Goal: Task Accomplishment & Management: Use online tool/utility

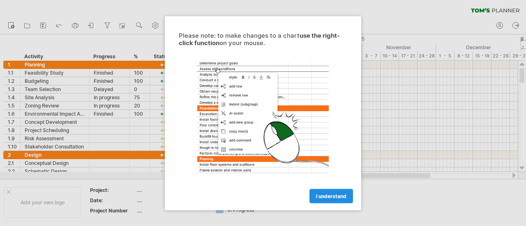
click at [332, 197] on span "I understand" at bounding box center [331, 196] width 30 height 6
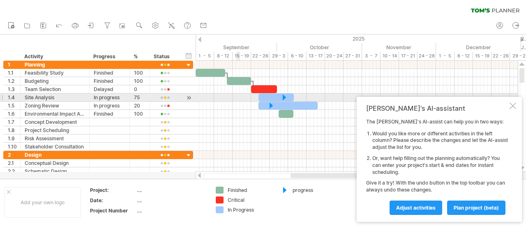
click at [239, 102] on div at bounding box center [357, 106] width 322 height 8
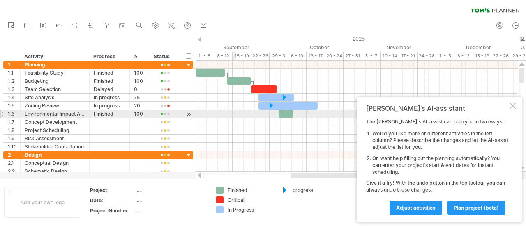
click at [235, 115] on div at bounding box center [357, 114] width 322 height 8
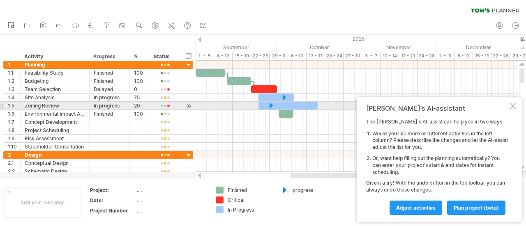
click at [511, 106] on div at bounding box center [512, 106] width 7 height 7
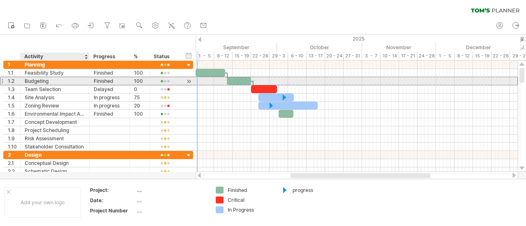
click at [81, 79] on div "Budgeting" at bounding box center [55, 81] width 60 height 8
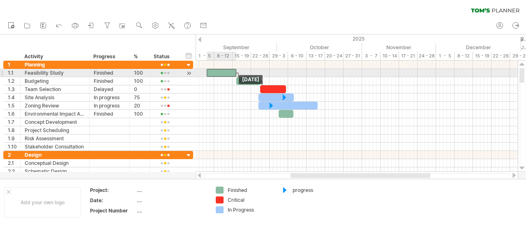
drag, startPoint x: 212, startPoint y: 71, endPoint x: 224, endPoint y: 71, distance: 11.9
click at [224, 71] on div at bounding box center [222, 73] width 30 height 8
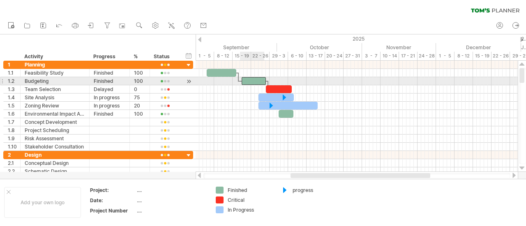
drag, startPoint x: 249, startPoint y: 80, endPoint x: 259, endPoint y: 80, distance: 9.9
click at [259, 80] on div at bounding box center [254, 81] width 24 height 8
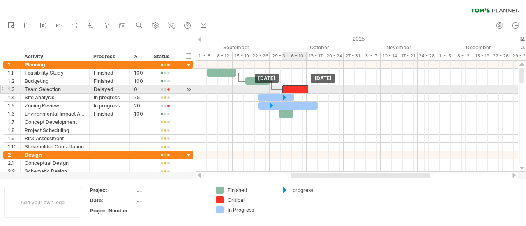
drag, startPoint x: 286, startPoint y: 87, endPoint x: 298, endPoint y: 87, distance: 12.3
click at [298, 87] on div at bounding box center [295, 89] width 26 height 8
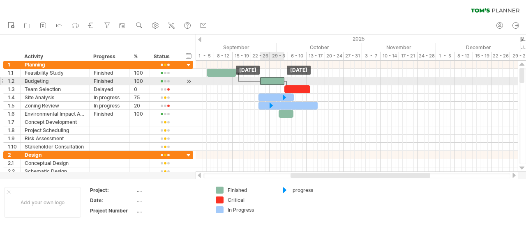
drag, startPoint x: 254, startPoint y: 80, endPoint x: 268, endPoint y: 79, distance: 14.4
click at [268, 79] on div at bounding box center [272, 81] width 24 height 8
drag, startPoint x: 288, startPoint y: 79, endPoint x: 272, endPoint y: 79, distance: 16.0
click at [272, 79] on div at bounding box center [261, 81] width 24 height 8
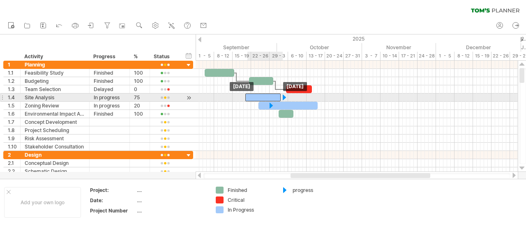
drag, startPoint x: 272, startPoint y: 96, endPoint x: 259, endPoint y: 94, distance: 13.2
click at [259, 94] on div at bounding box center [262, 98] width 35 height 8
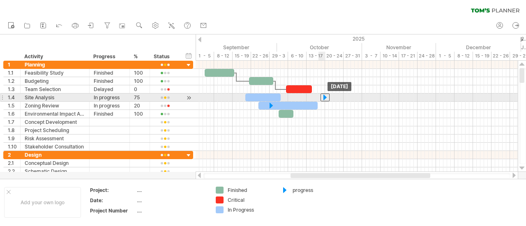
drag, startPoint x: 286, startPoint y: 97, endPoint x: 327, endPoint y: 97, distance: 41.5
click at [327, 97] on div at bounding box center [324, 98] width 9 height 8
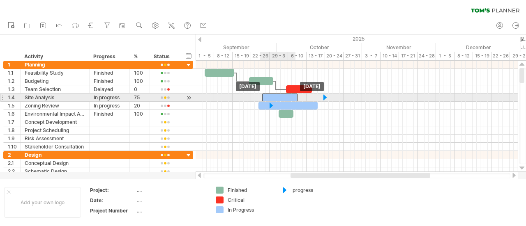
drag, startPoint x: 262, startPoint y: 96, endPoint x: 279, endPoint y: 96, distance: 16.4
click at [279, 96] on div at bounding box center [279, 98] width 35 height 8
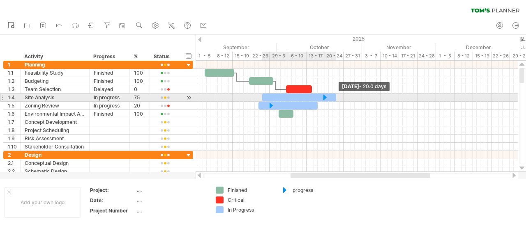
drag, startPoint x: 297, startPoint y: 96, endPoint x: 336, endPoint y: 96, distance: 39.4
click at [336, 96] on span at bounding box center [335, 98] width 3 height 8
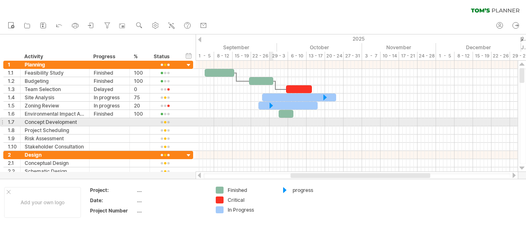
click at [272, 127] on div at bounding box center [357, 131] width 322 height 8
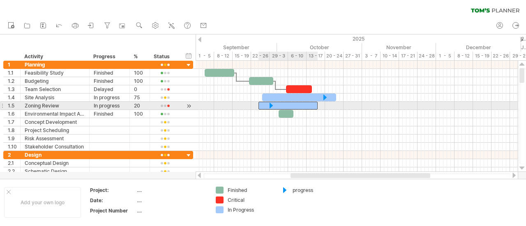
click at [279, 106] on div at bounding box center [287, 106] width 59 height 8
click at [269, 105] on div at bounding box center [271, 106] width 9 height 8
click at [293, 105] on div at bounding box center [287, 106] width 59 height 8
drag, startPoint x: 318, startPoint y: 105, endPoint x: 333, endPoint y: 104, distance: 14.5
click at [333, 104] on span at bounding box center [332, 106] width 3 height 8
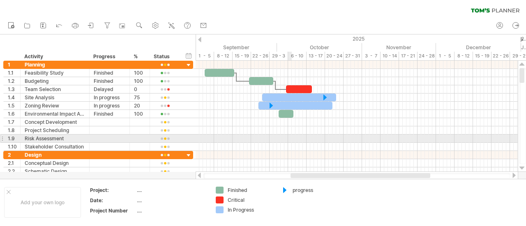
click at [289, 140] on div at bounding box center [357, 139] width 322 height 8
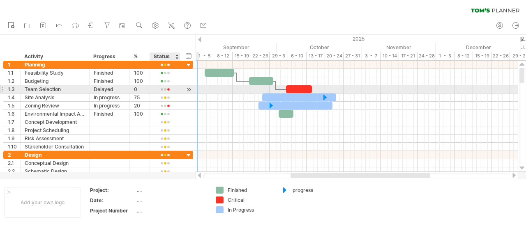
click at [173, 87] on div at bounding box center [165, 90] width 22 height 6
click at [191, 88] on div at bounding box center [189, 89] width 8 height 9
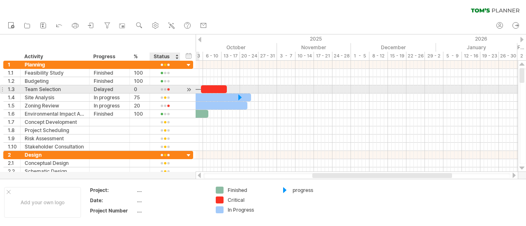
click at [191, 88] on div at bounding box center [189, 89] width 8 height 9
click at [185, 89] on div at bounding box center [189, 89] width 8 height 9
click at [189, 89] on div at bounding box center [189, 89] width 8 height 9
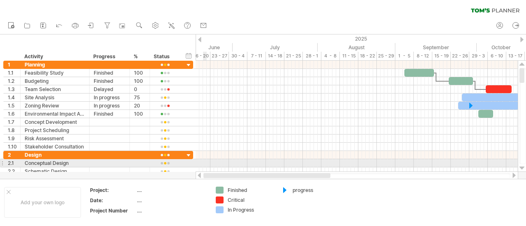
drag, startPoint x: 334, startPoint y: 176, endPoint x: 178, endPoint y: 158, distance: 156.3
click at [181, 161] on div "Trying to reach [DOMAIN_NAME] Connected again... 0% clear filter new 1" at bounding box center [263, 113] width 526 height 226
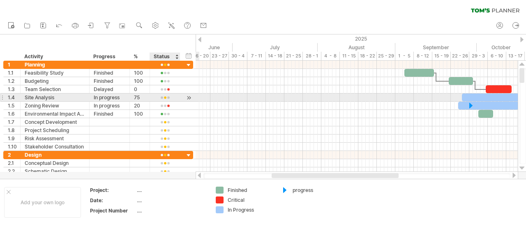
click at [189, 99] on div at bounding box center [189, 98] width 8 height 9
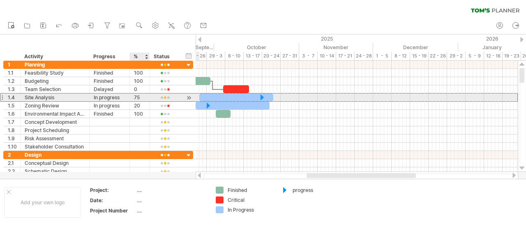
click at [150, 97] on div at bounding box center [165, 98] width 30 height 8
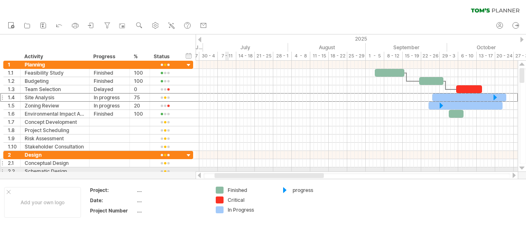
drag, startPoint x: 319, startPoint y: 175, endPoint x: 173, endPoint y: 164, distance: 146.7
click at [176, 166] on div "Trying to reach [DOMAIN_NAME] Connected again... 0% clear filter new 1" at bounding box center [263, 113] width 526 height 226
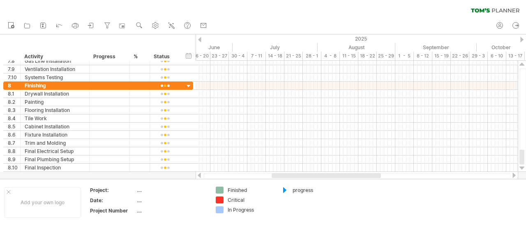
drag, startPoint x: 303, startPoint y: 173, endPoint x: 463, endPoint y: 177, distance: 159.9
click at [463, 177] on div at bounding box center [357, 176] width 322 height 8
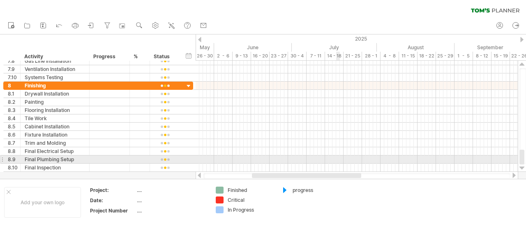
drag, startPoint x: 357, startPoint y: 174, endPoint x: 202, endPoint y: 148, distance: 157.4
click at [218, 152] on div "Trying to reach [DOMAIN_NAME] Connected again... 0% clear filter new 1" at bounding box center [263, 113] width 526 height 226
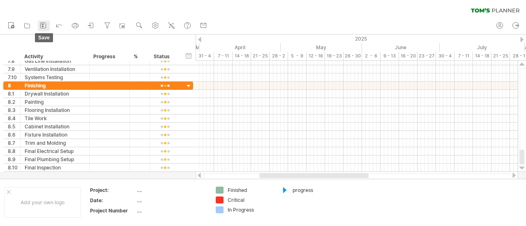
click at [42, 24] on rect at bounding box center [42, 24] width 2 height 1
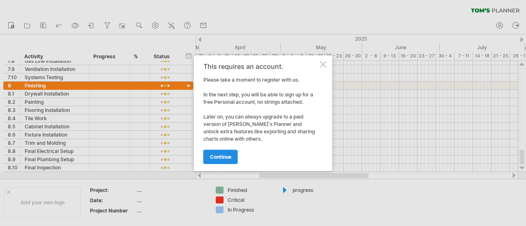
click at [225, 157] on span "continue" at bounding box center [220, 157] width 21 height 6
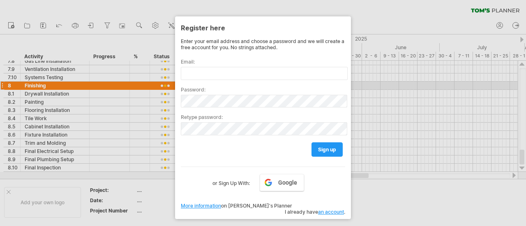
click at [415, 88] on div at bounding box center [263, 113] width 526 height 226
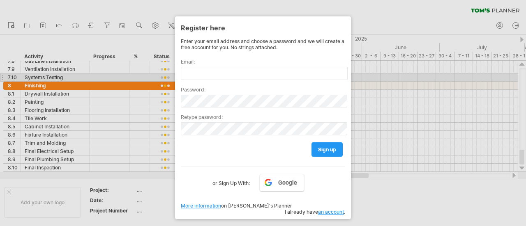
click at [357, 74] on div at bounding box center [263, 113] width 526 height 226
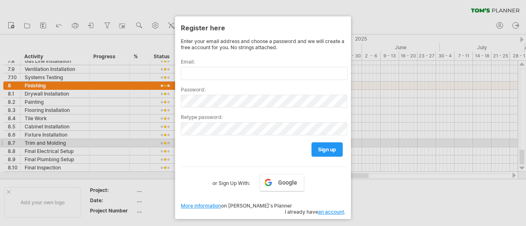
click at [273, 140] on div "sign up" at bounding box center [263, 146] width 164 height 21
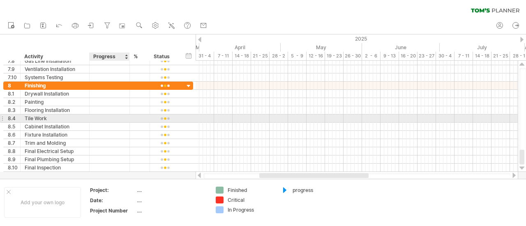
click at [120, 115] on div at bounding box center [110, 119] width 32 height 8
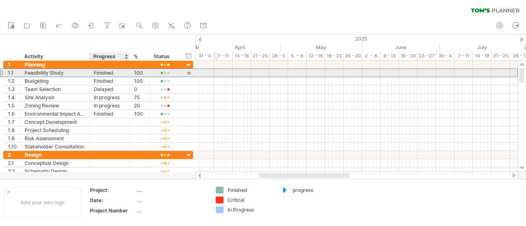
click at [102, 74] on div "Finished" at bounding box center [110, 73] width 32 height 8
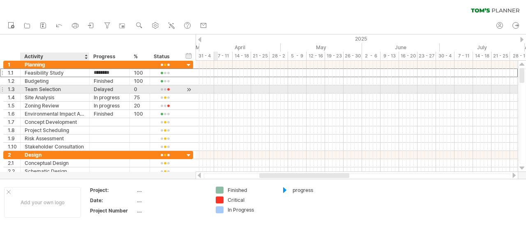
click at [50, 86] on div "Team Selection" at bounding box center [55, 89] width 60 height 8
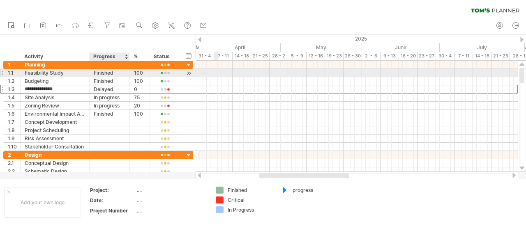
click at [109, 74] on div "Finished" at bounding box center [110, 73] width 32 height 8
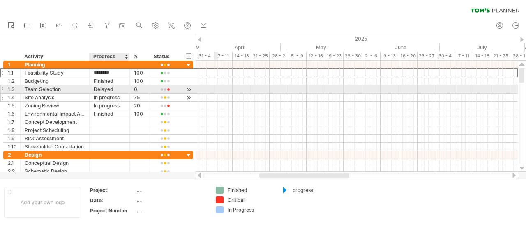
click at [104, 94] on div "In progress" at bounding box center [110, 98] width 32 height 8
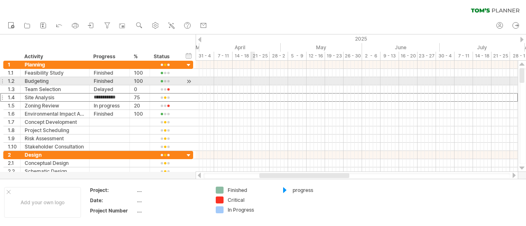
click at [253, 78] on div at bounding box center [357, 81] width 322 height 8
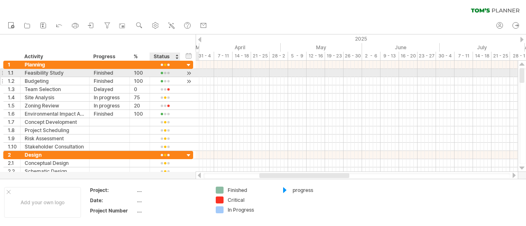
click at [191, 77] on div at bounding box center [189, 81] width 8 height 9
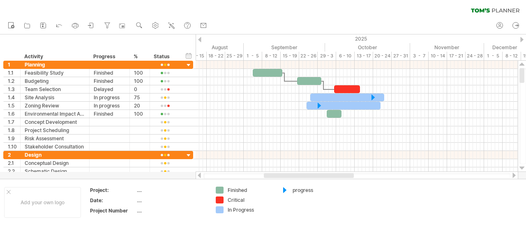
drag, startPoint x: 333, startPoint y: 174, endPoint x: 294, endPoint y: 174, distance: 38.6
click at [294, 174] on div at bounding box center [309, 175] width 90 height 5
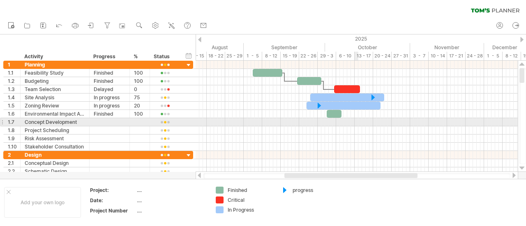
click at [357, 125] on div at bounding box center [357, 122] width 322 height 8
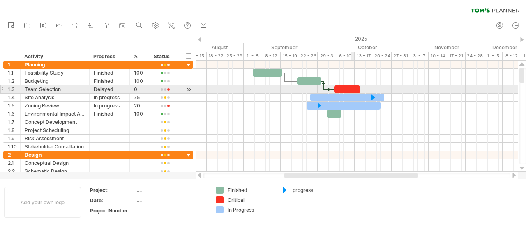
click at [353, 85] on div at bounding box center [347, 89] width 26 height 8
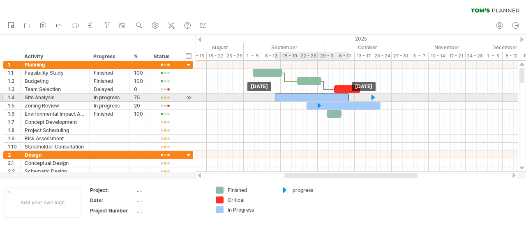
drag, startPoint x: 361, startPoint y: 94, endPoint x: 326, endPoint y: 95, distance: 34.9
click at [326, 95] on div at bounding box center [312, 98] width 74 height 8
click at [320, 95] on div at bounding box center [312, 98] width 74 height 8
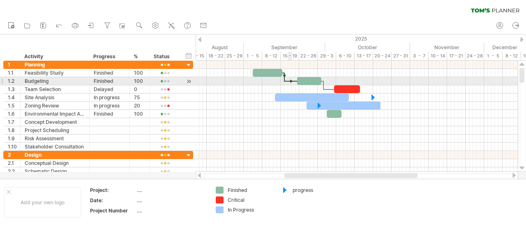
click at [290, 81] on div at bounding box center [291, 81] width 13 height 2
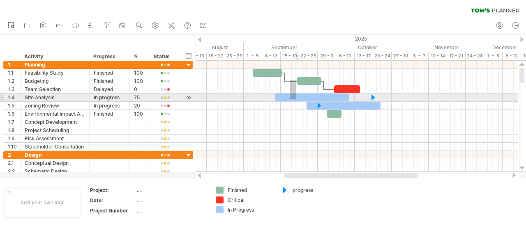
drag, startPoint x: 290, startPoint y: 80, endPoint x: 296, endPoint y: 99, distance: 20.0
click at [296, 99] on div "[DATE] [DATE]" at bounding box center [357, 116] width 322 height 111
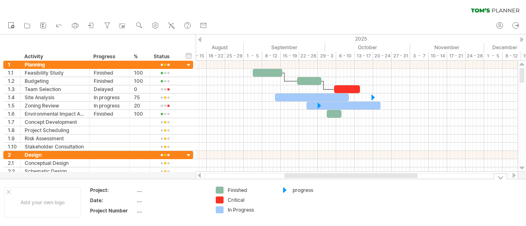
click at [499, 178] on div at bounding box center [500, 177] width 14 height 6
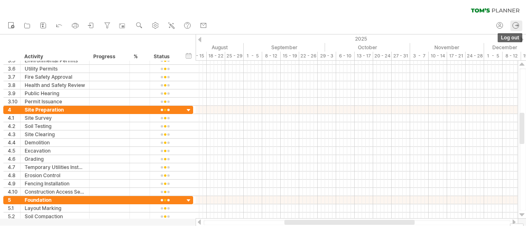
click at [519, 23] on icon at bounding box center [515, 25] width 8 height 8
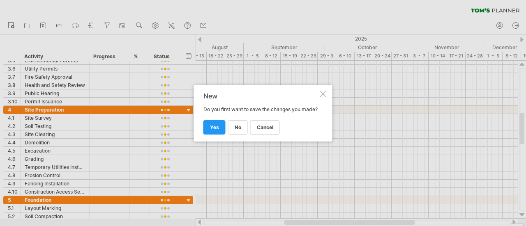
click at [322, 91] on div at bounding box center [323, 94] width 7 height 7
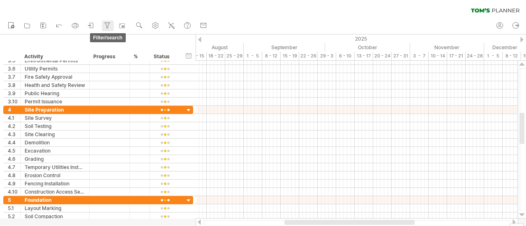
click at [110, 25] on icon at bounding box center [107, 25] width 8 height 8
type input "**********"
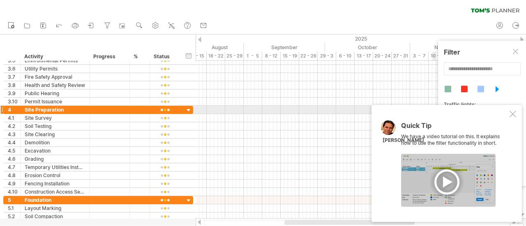
click at [518, 113] on div "Quick Tip We have a video tutorial on this. It explains how to use the filter f…" at bounding box center [446, 163] width 150 height 117
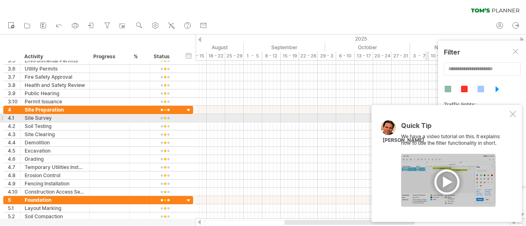
click at [514, 115] on div at bounding box center [512, 114] width 7 height 7
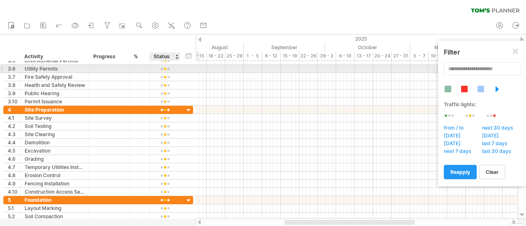
click at [168, 68] on div at bounding box center [165, 69] width 22 height 6
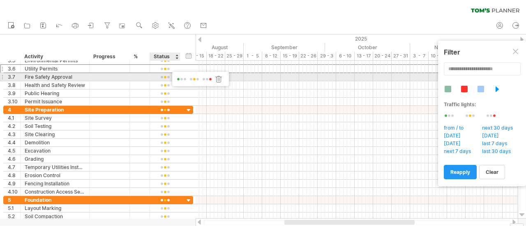
click at [210, 78] on span at bounding box center [207, 79] width 12 height 6
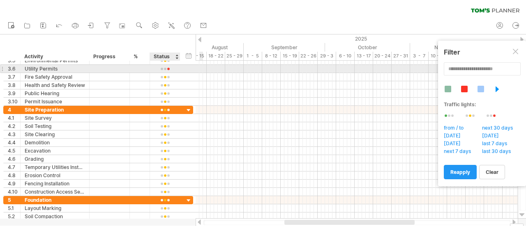
click at [159, 71] on div at bounding box center [165, 69] width 22 height 6
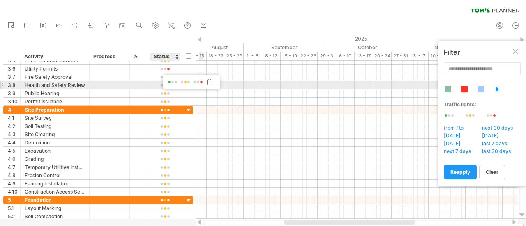
click at [189, 82] on span at bounding box center [186, 82] width 12 height 6
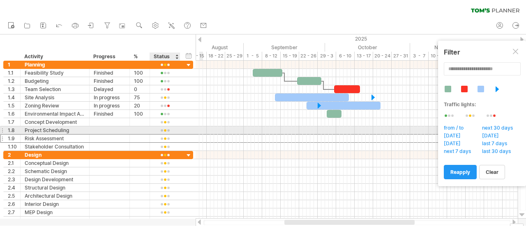
click at [166, 135] on div at bounding box center [165, 139] width 30 height 8
click at [163, 129] on div at bounding box center [165, 131] width 22 height 6
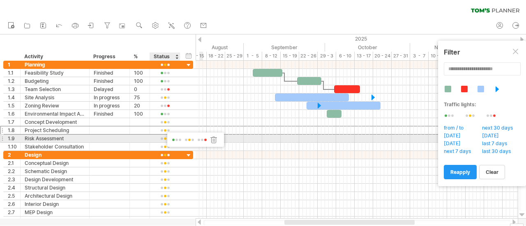
click at [205, 140] on span at bounding box center [202, 140] width 12 height 6
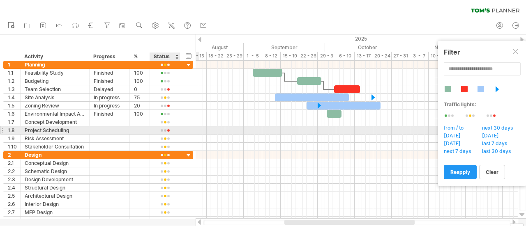
click at [162, 129] on div at bounding box center [165, 131] width 22 height 6
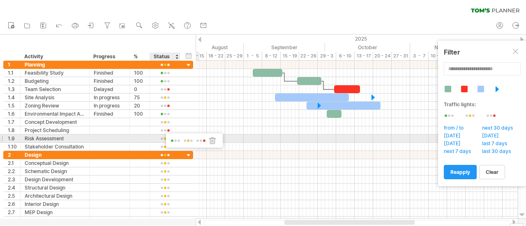
click at [172, 139] on span at bounding box center [176, 141] width 12 height 6
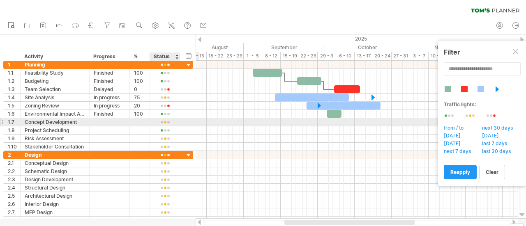
click at [189, 122] on div "**********" at bounding box center [98, 122] width 190 height 8
click at [168, 120] on div at bounding box center [165, 123] width 22 height 6
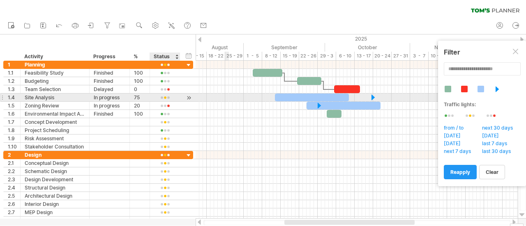
click at [226, 100] on div at bounding box center [357, 98] width 322 height 8
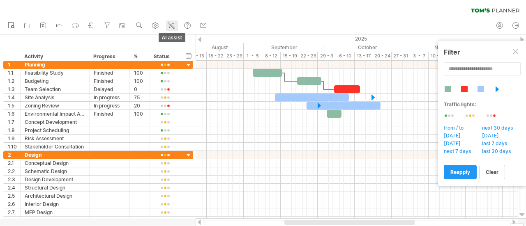
click at [175, 23] on icon at bounding box center [171, 25] width 8 height 8
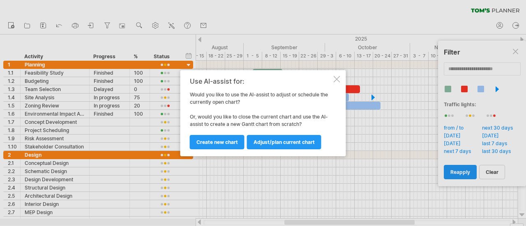
click at [290, 146] on link "Adjust/plan current chart" at bounding box center [284, 142] width 74 height 14
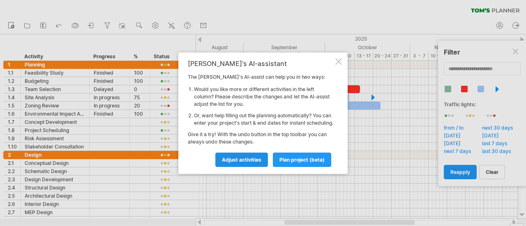
click at [244, 163] on span "Adjust activities" at bounding box center [241, 160] width 39 height 6
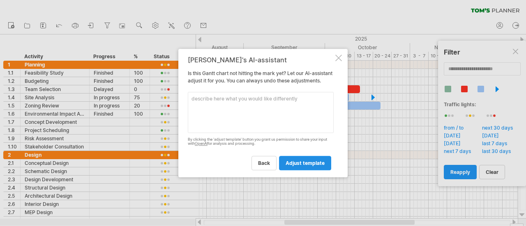
click at [308, 170] on link "adjust template" at bounding box center [305, 163] width 52 height 14
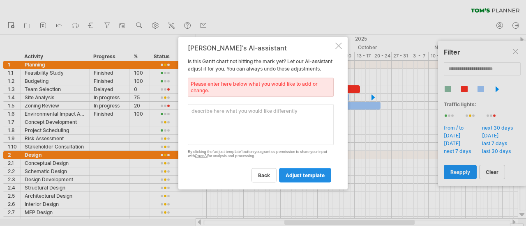
click at [312, 179] on span "adjust template" at bounding box center [305, 176] width 39 height 6
click at [273, 129] on textarea at bounding box center [261, 124] width 146 height 41
click at [340, 45] on div at bounding box center [338, 45] width 7 height 7
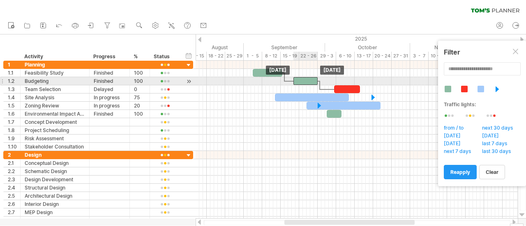
click at [308, 80] on div at bounding box center [305, 81] width 24 height 8
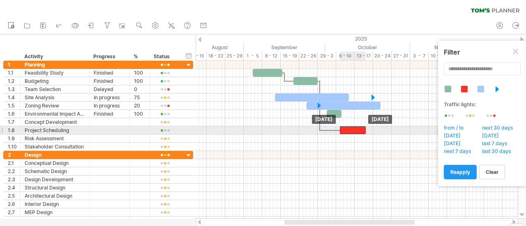
drag, startPoint x: 352, startPoint y: 88, endPoint x: 357, endPoint y: 128, distance: 39.9
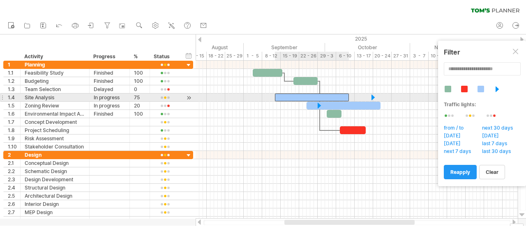
click at [343, 97] on div at bounding box center [312, 98] width 74 height 8
drag, startPoint x: 350, startPoint y: 98, endPoint x: 378, endPoint y: 96, distance: 28.4
click at [378, 96] on div "[DATE] - 27.5 days [DATE]" at bounding box center [357, 140] width 322 height 158
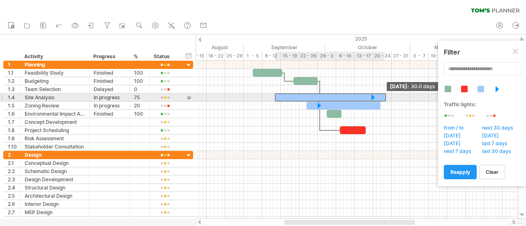
drag, startPoint x: 378, startPoint y: 94, endPoint x: 386, endPoint y: 94, distance: 8.2
click at [386, 94] on span at bounding box center [385, 98] width 3 height 8
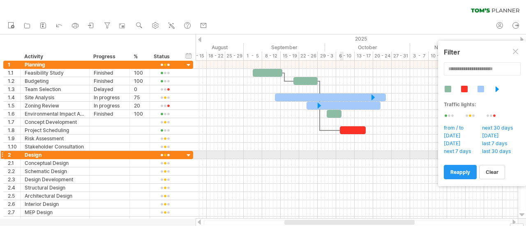
click at [340, 159] on div at bounding box center [357, 163] width 322 height 8
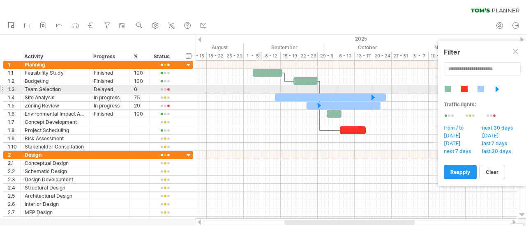
drag, startPoint x: 262, startPoint y: 92, endPoint x: 263, endPoint y: 109, distance: 16.9
click at [262, 102] on div at bounding box center [357, 106] width 322 height 90
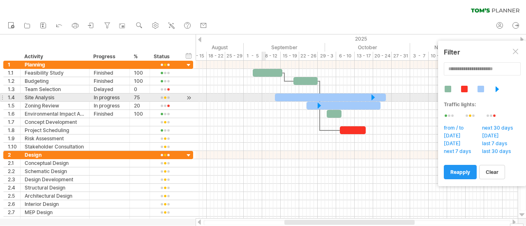
click at [265, 101] on div at bounding box center [357, 106] width 322 height 90
drag, startPoint x: 371, startPoint y: 97, endPoint x: 315, endPoint y: 99, distance: 55.9
click at [315, 99] on div at bounding box center [317, 98] width 9 height 8
click at [135, 94] on div "75" at bounding box center [140, 98] width 12 height 8
click at [141, 97] on input "**" at bounding box center [140, 98] width 12 height 8
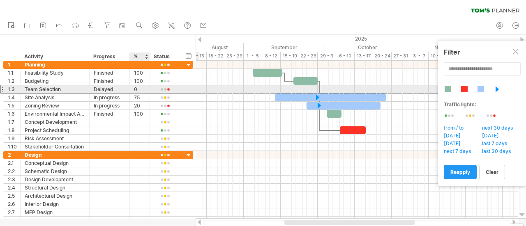
click at [136, 89] on div "0" at bounding box center [140, 89] width 12 height 8
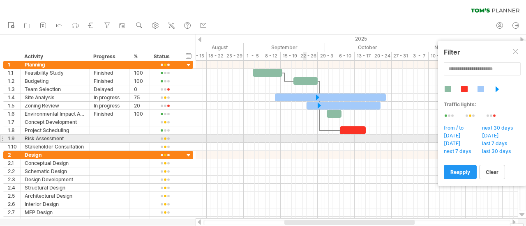
click at [304, 140] on div at bounding box center [357, 139] width 322 height 8
